Goal: Information Seeking & Learning: Find specific page/section

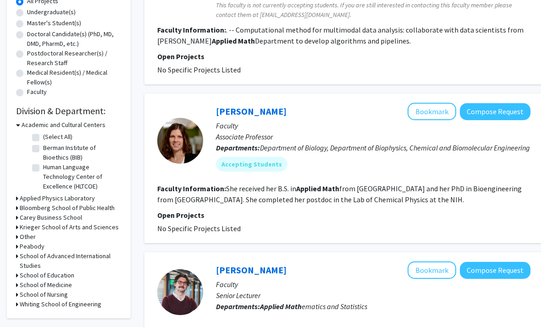
scroll to position [190, 0]
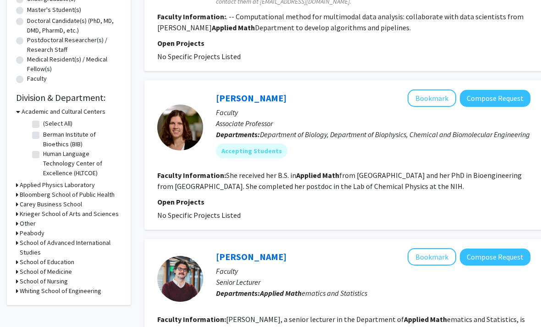
click at [29, 292] on h3 "Whiting School of Engineering" at bounding box center [61, 291] width 82 height 10
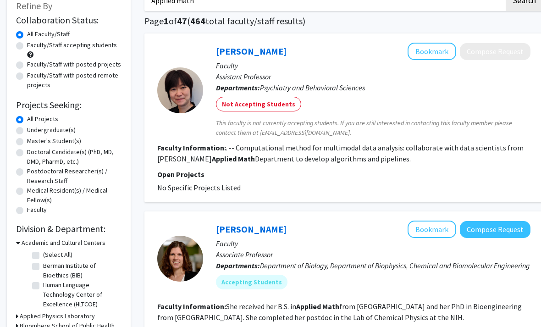
scroll to position [0, 0]
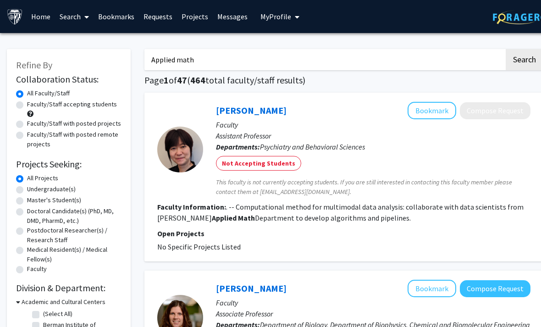
click at [384, 60] on input "Applied math" at bounding box center [324, 59] width 360 height 21
type input "A"
click at [490, 75] on h1 "Page 1 of 47 ( 464 total faculty/staff results)" at bounding box center [343, 80] width 399 height 11
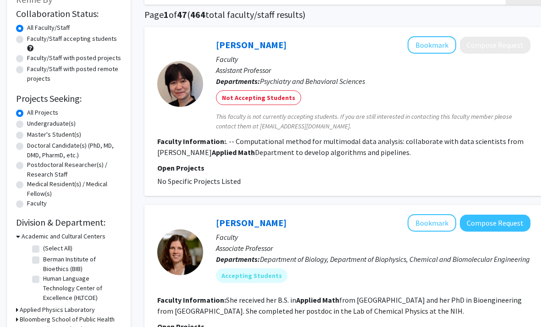
scroll to position [65, 0]
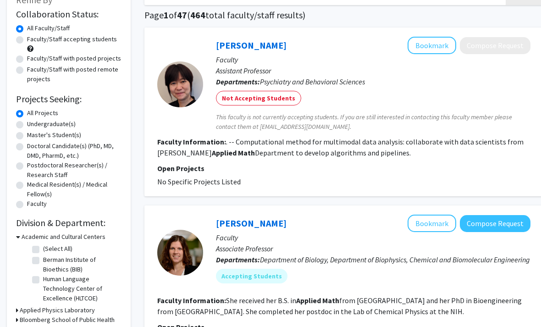
click at [27, 124] on label "Undergraduate(s)" at bounding box center [51, 124] width 49 height 10
click at [27, 124] on input "Undergraduate(s)" at bounding box center [30, 122] width 6 height 6
radio input "true"
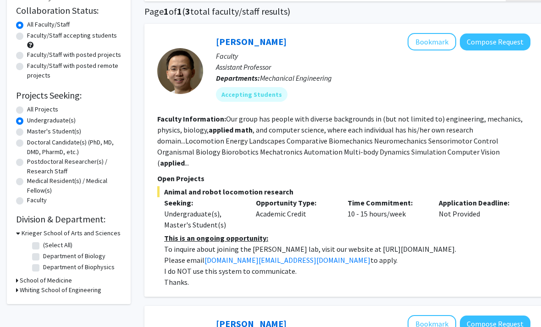
scroll to position [85, 0]
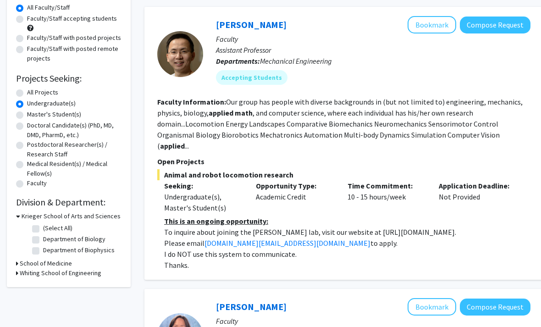
click at [20, 273] on h3 "Whiting School of Engineering" at bounding box center [61, 274] width 82 height 10
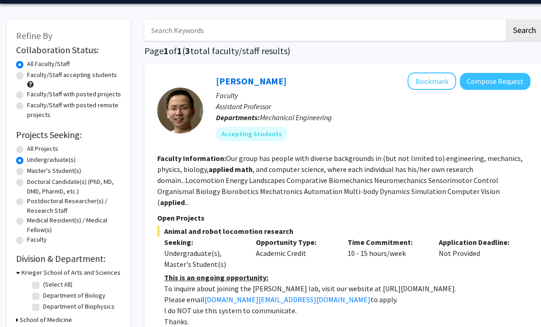
scroll to position [0, 0]
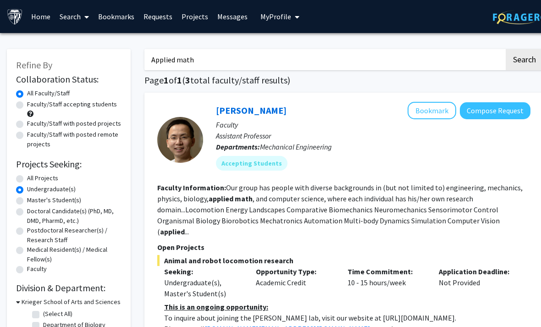
click at [466, 49] on input "Applied math" at bounding box center [324, 59] width 360 height 21
click at [460, 49] on input "Applied math" at bounding box center [324, 59] width 360 height 21
click at [524, 59] on button "Search" at bounding box center [524, 59] width 38 height 21
radio input "true"
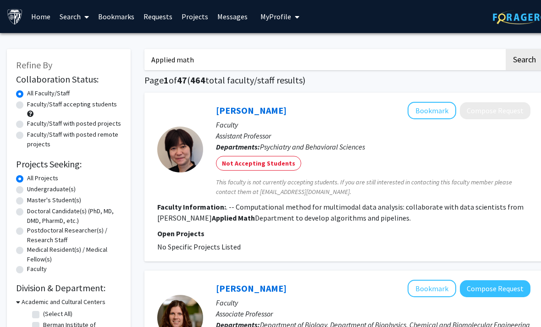
click at [465, 64] on input "Applied math" at bounding box center [324, 59] width 360 height 21
click at [524, 59] on button "Search" at bounding box center [524, 59] width 38 height 21
click at [479, 55] on input "Applied math" at bounding box center [324, 59] width 360 height 21
click at [516, 60] on button "Search" at bounding box center [524, 59] width 38 height 21
click at [524, 60] on button "Search" at bounding box center [524, 59] width 38 height 21
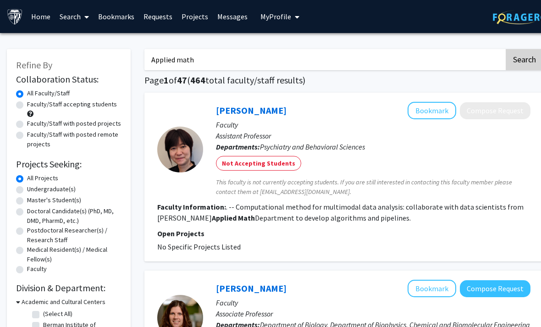
click at [521, 61] on button "Search" at bounding box center [524, 59] width 38 height 21
click at [522, 60] on button "Search" at bounding box center [524, 59] width 38 height 21
click at [521, 62] on button "Search" at bounding box center [524, 59] width 38 height 21
click at [518, 62] on button "Search" at bounding box center [524, 59] width 38 height 21
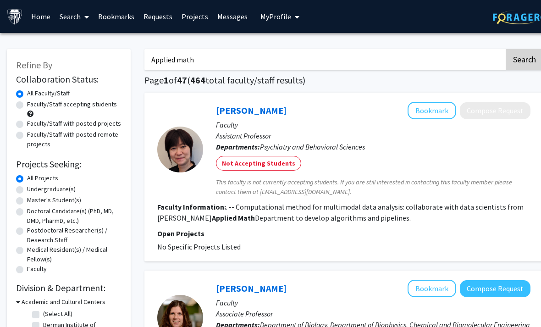
click at [517, 62] on button "Search" at bounding box center [524, 59] width 38 height 21
click at [520, 60] on button "Search" at bounding box center [524, 59] width 38 height 21
click at [521, 63] on button "Search" at bounding box center [524, 59] width 38 height 21
click at [522, 67] on button "Search" at bounding box center [524, 59] width 38 height 21
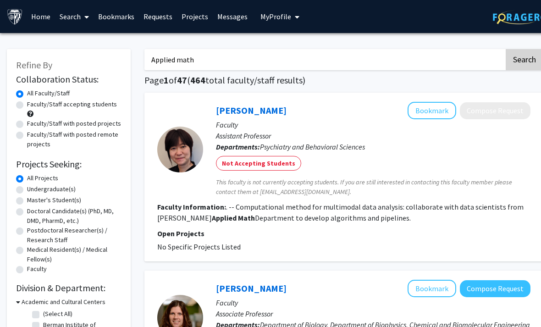
click at [522, 67] on button "Search" at bounding box center [524, 59] width 38 height 21
click at [525, 66] on button "Search" at bounding box center [524, 59] width 38 height 21
click at [525, 63] on button "Search" at bounding box center [524, 59] width 38 height 21
click at [526, 64] on button "Search" at bounding box center [524, 59] width 38 height 21
click at [527, 65] on button "Search" at bounding box center [524, 59] width 38 height 21
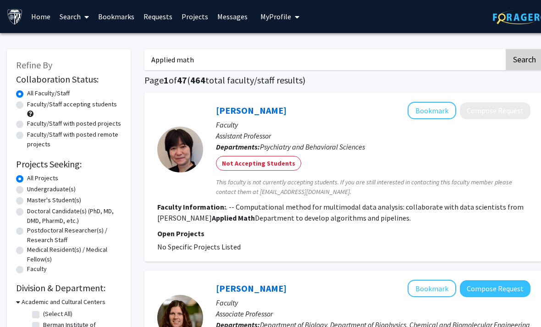
click at [526, 65] on button "Search" at bounding box center [524, 59] width 38 height 21
click at [525, 66] on button "Search" at bounding box center [524, 59] width 38 height 21
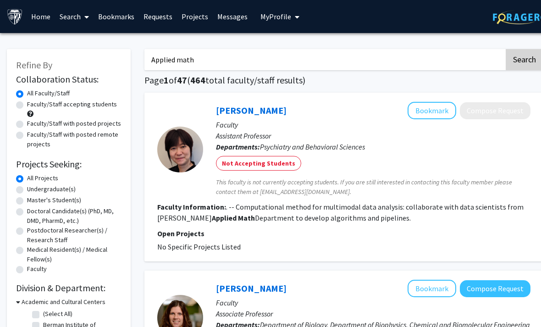
click at [525, 66] on button "Search" at bounding box center [524, 59] width 38 height 21
click at [524, 66] on button "Search" at bounding box center [524, 59] width 38 height 21
click at [523, 66] on button "Search" at bounding box center [524, 59] width 38 height 21
click at [525, 66] on button "Search" at bounding box center [524, 59] width 38 height 21
click at [524, 66] on button "Search" at bounding box center [524, 59] width 38 height 21
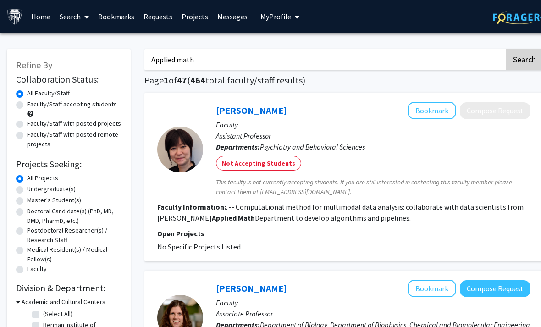
click at [527, 63] on button "Search" at bounding box center [524, 59] width 38 height 21
click at [526, 64] on button "Search" at bounding box center [524, 59] width 38 height 21
click at [445, 59] on input "Applied math" at bounding box center [324, 59] width 360 height 21
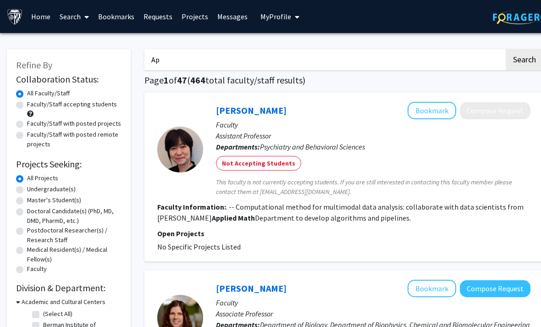
type input "A"
click at [524, 59] on button "Search" at bounding box center [524, 59] width 38 height 21
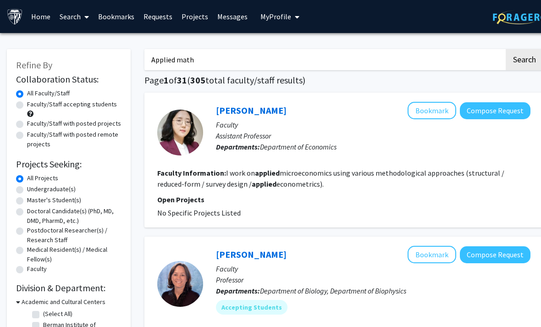
type input "Applied math"
click at [524, 59] on button "Search" at bounding box center [524, 59] width 38 height 21
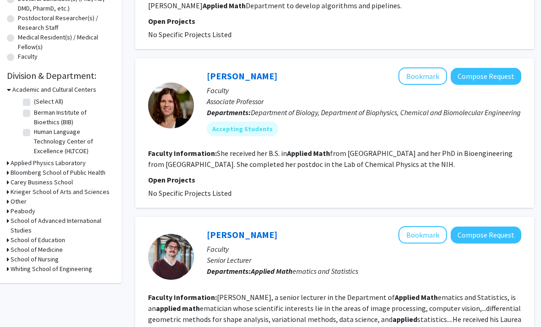
scroll to position [212, 9]
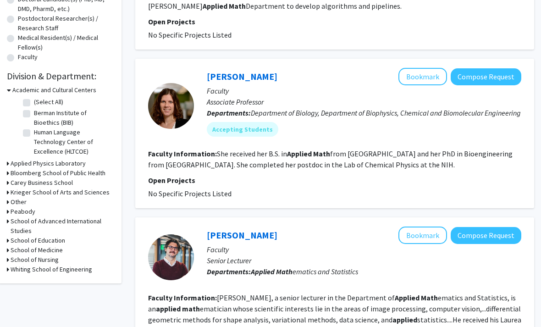
click at [81, 266] on h3 "Whiting School of Engineering" at bounding box center [52, 269] width 82 height 10
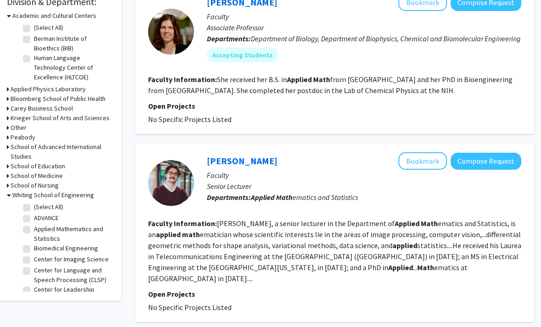
scroll to position [285, 9]
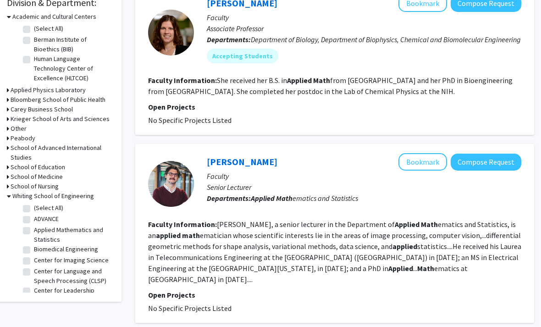
click at [65, 234] on label "Applied Mathematics and Statistics" at bounding box center [72, 234] width 76 height 19
click at [40, 231] on input "Applied Mathematics and Statistics" at bounding box center [37, 228] width 6 height 6
checkbox input "true"
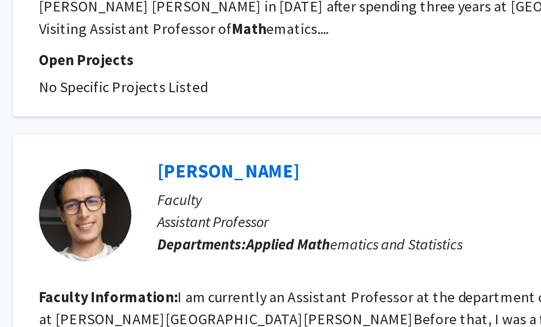
scroll to position [867, 0]
